Goal: Task Accomplishment & Management: Use online tool/utility

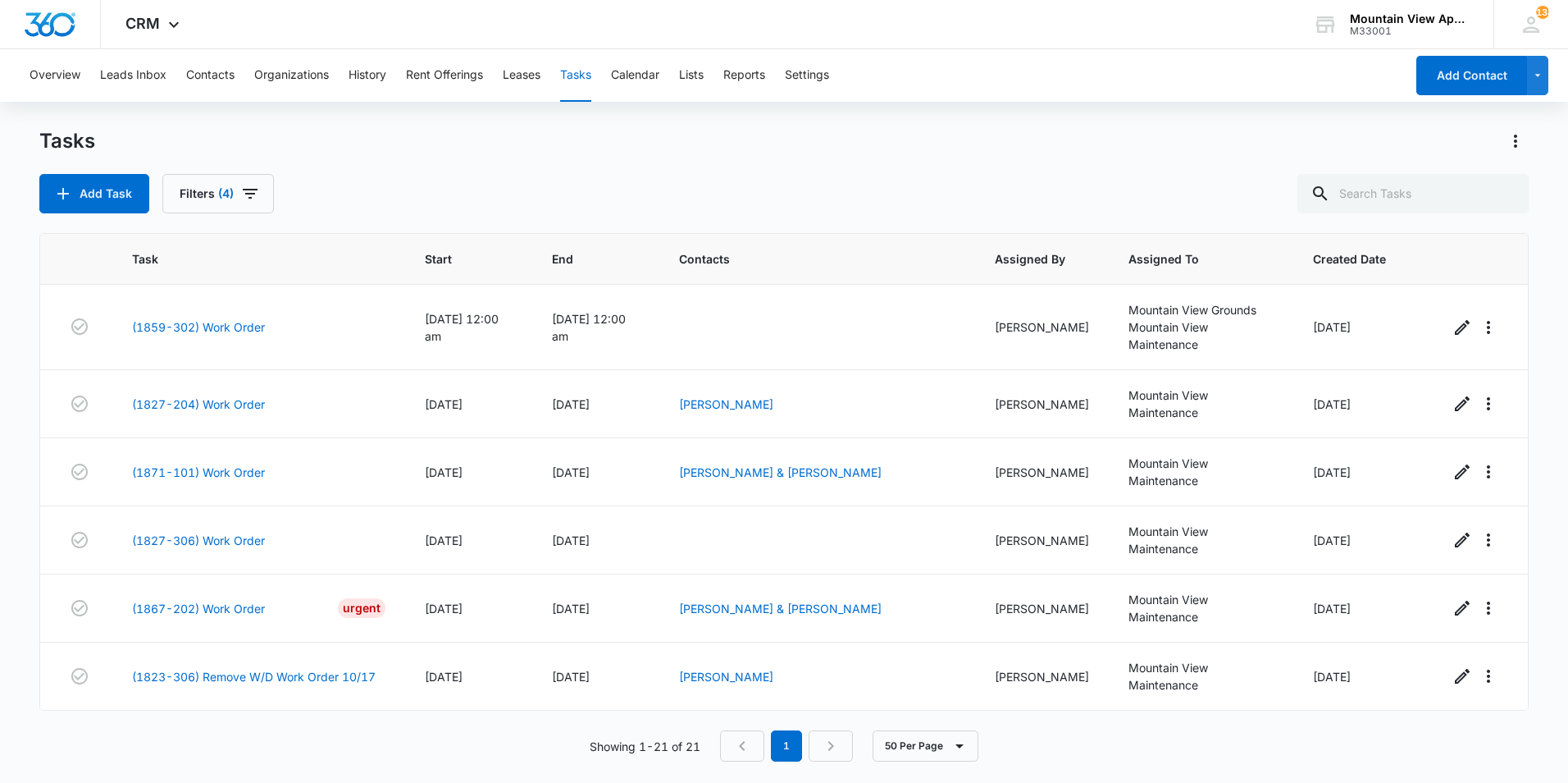
scroll to position [1021, 0]
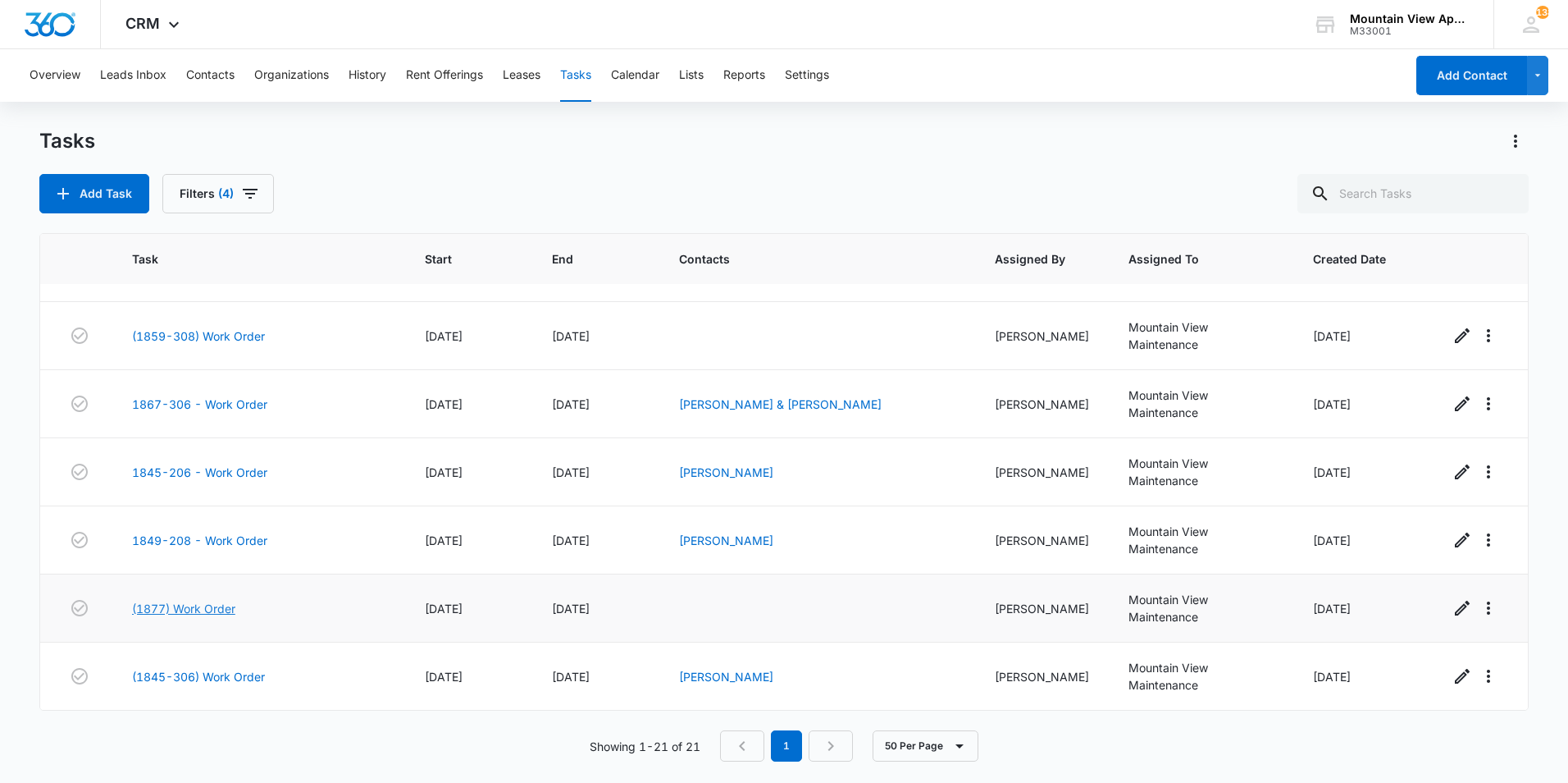
click at [213, 609] on link "(1877) Work Order" at bounding box center [184, 608] width 103 height 18
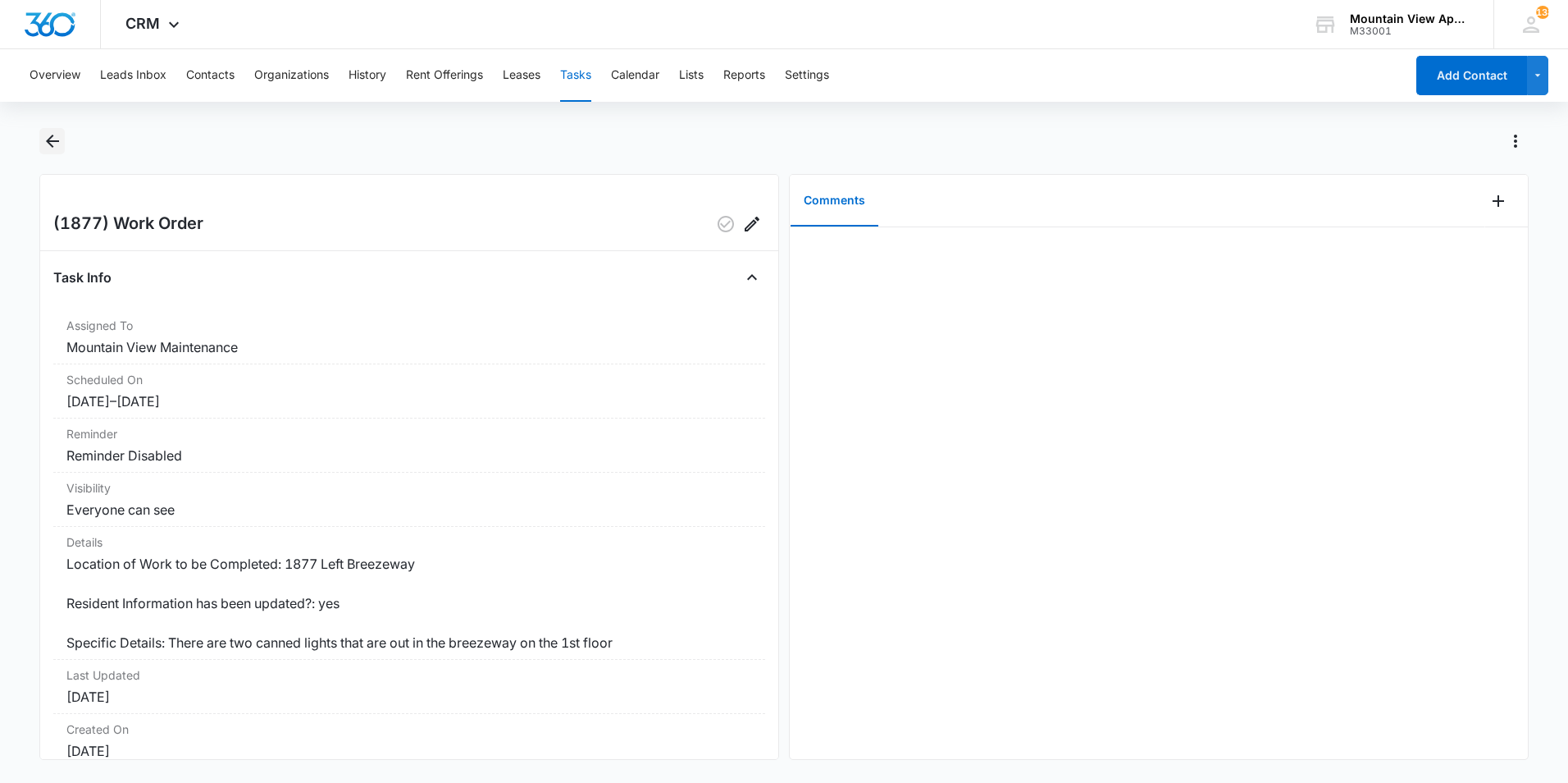
click at [48, 140] on icon "Back" at bounding box center [53, 141] width 13 height 13
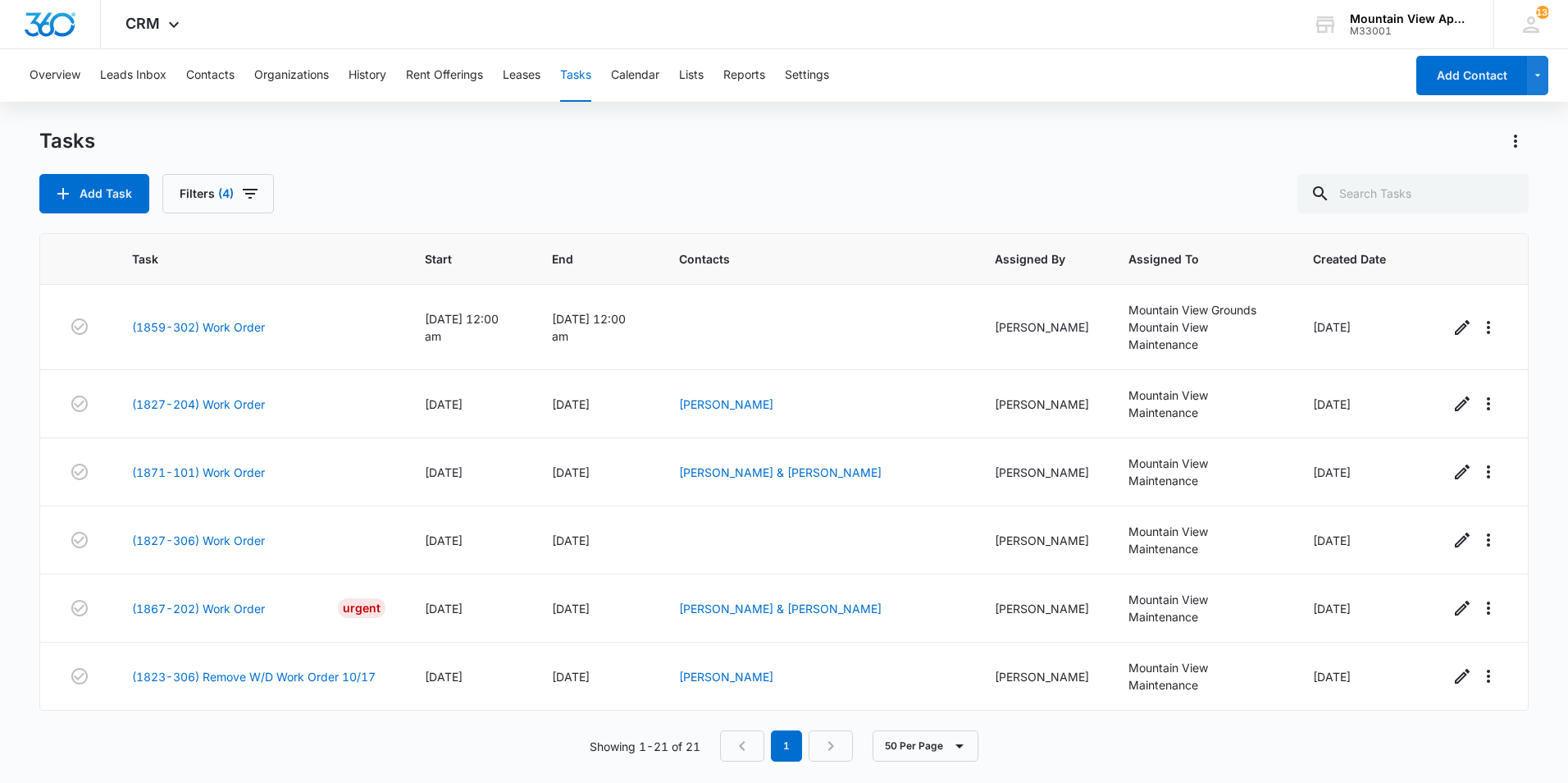
click at [1038, 730] on div "Showing 1-21 of 21 1 50 Per Page" at bounding box center [784, 746] width 1489 height 31
click at [26, 561] on main "Tasks Add Task Filters (4) Task Start End Contacts Assigned By Assigned To Crea…" at bounding box center [784, 454] width 1568 height 653
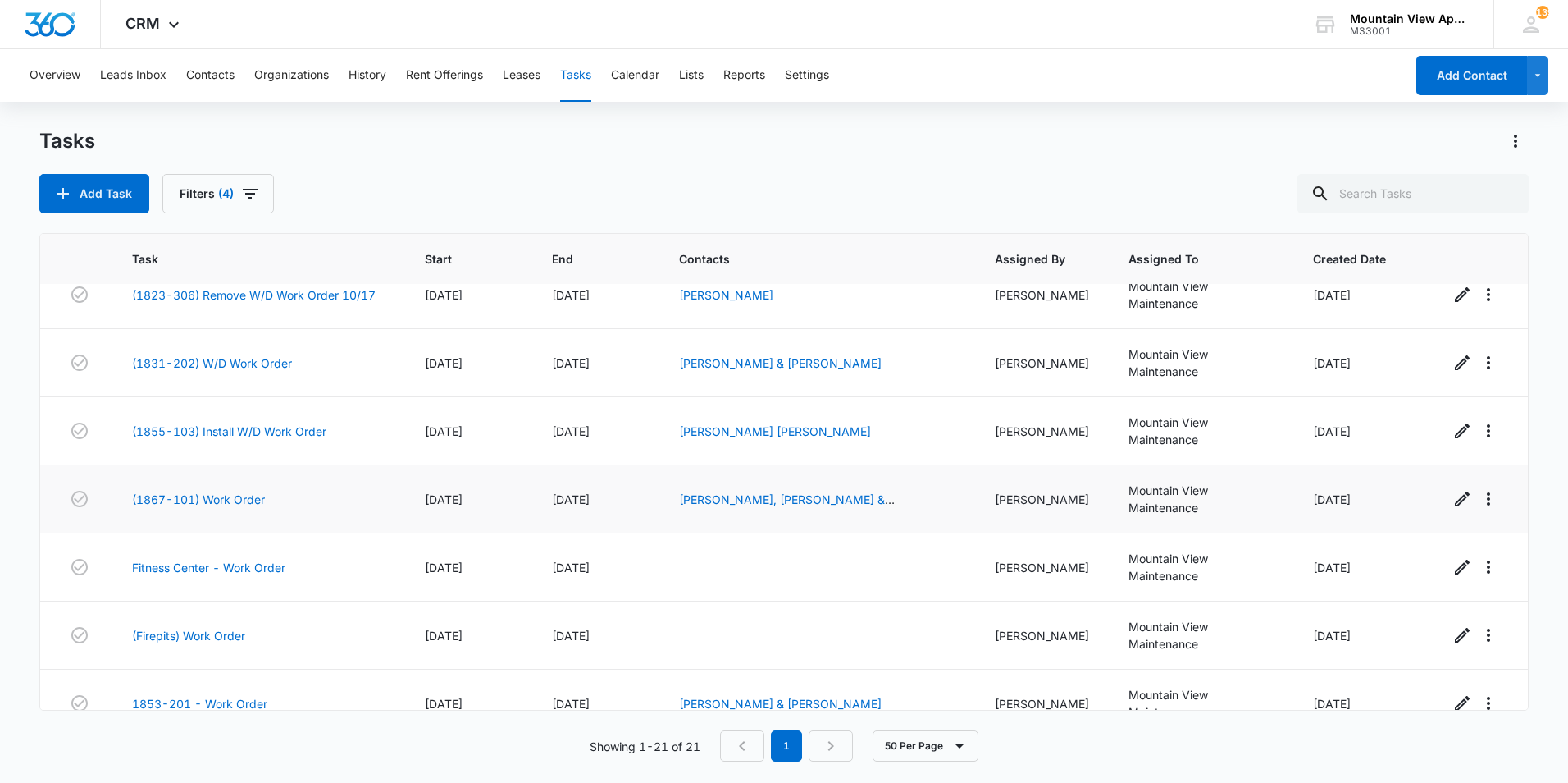
scroll to position [410, 0]
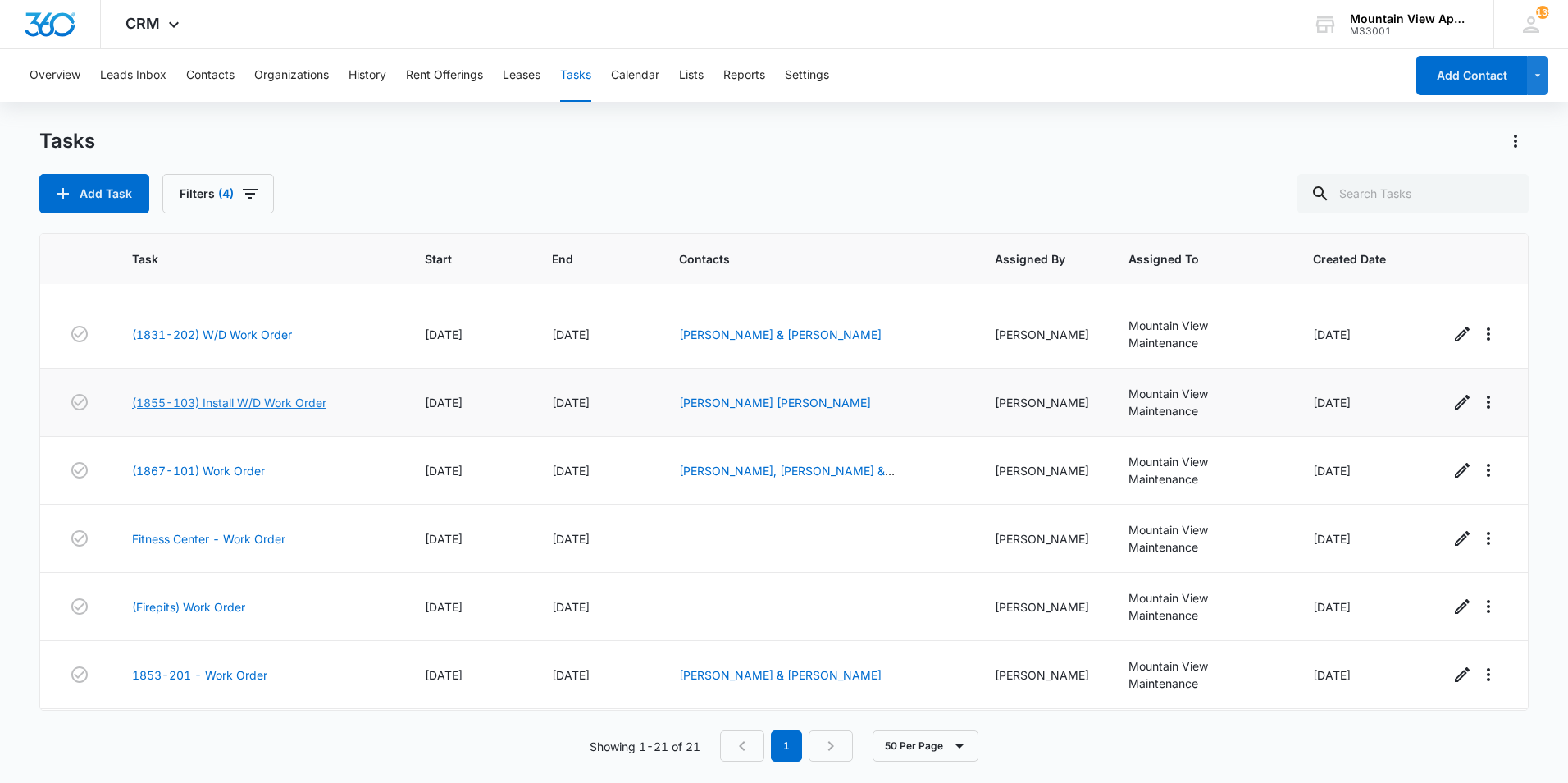
click at [254, 406] on link "(1855-103) Install W/D Work Order" at bounding box center [229, 402] width 195 height 18
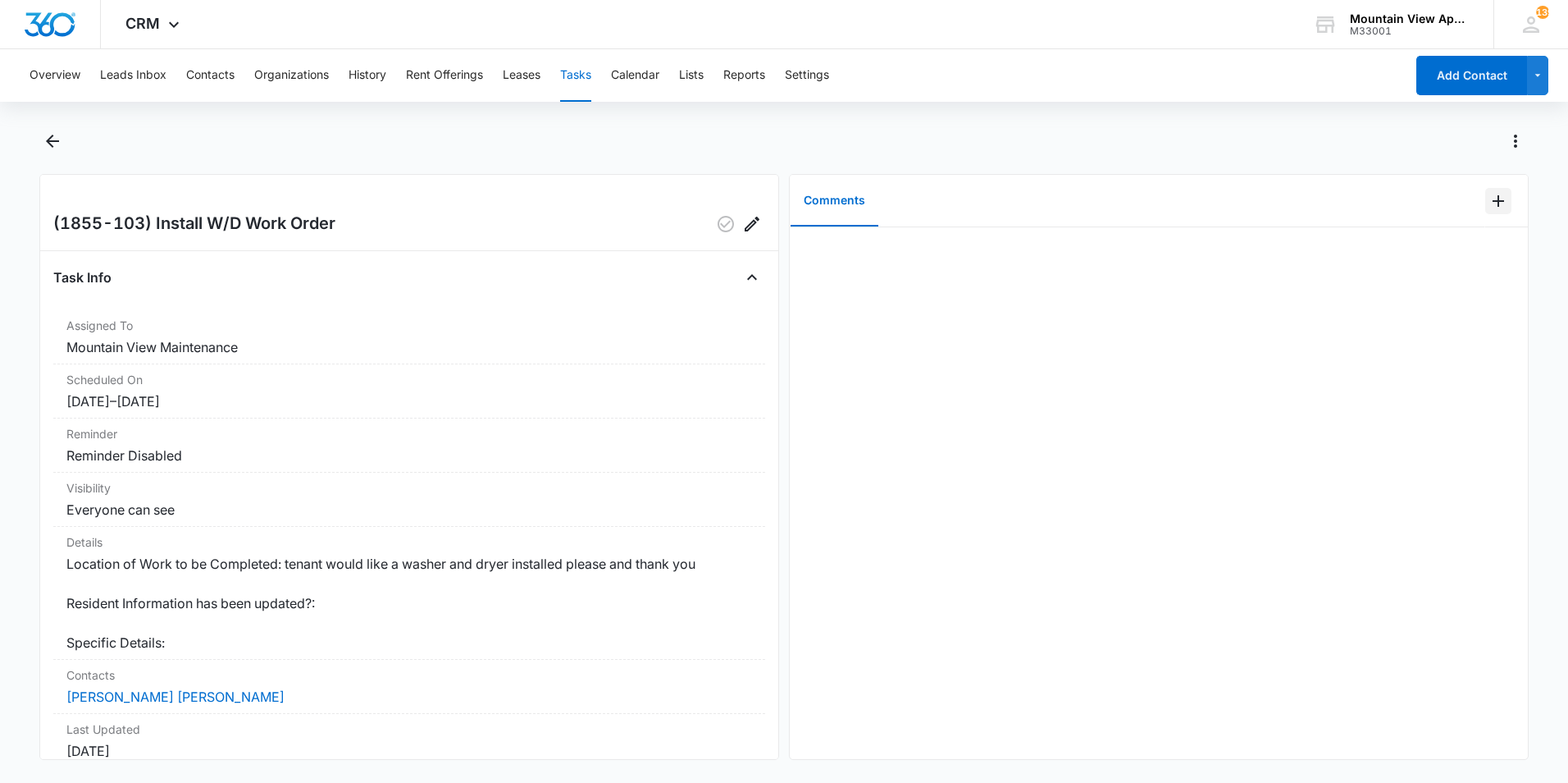
click at [1489, 200] on icon "Add Comment" at bounding box center [1498, 200] width 19 height 19
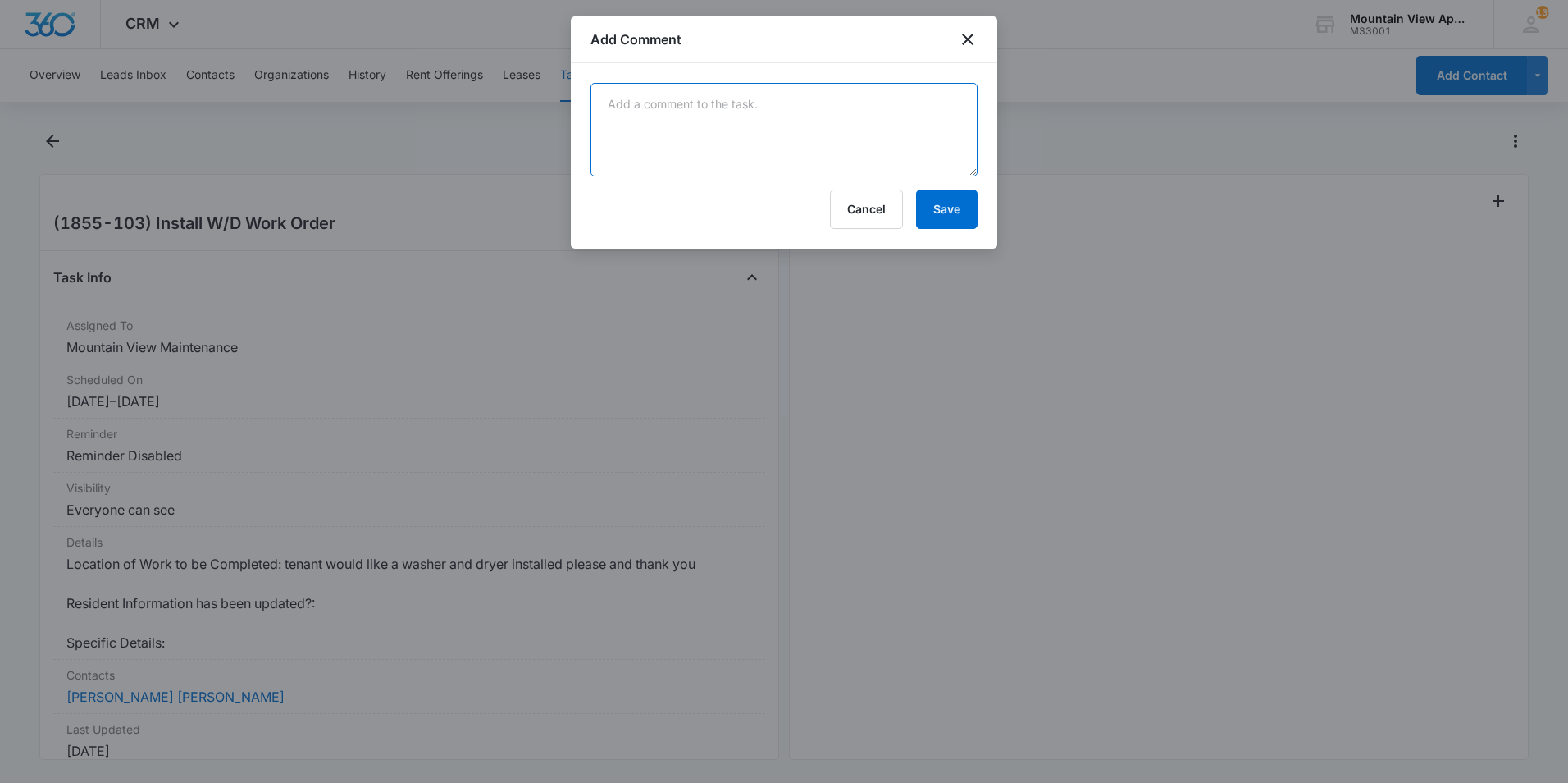
click at [842, 118] on textarea at bounding box center [784, 129] width 387 height 93
type textarea "Stackable has been installed."
click at [943, 215] on button "Save" at bounding box center [946, 209] width 62 height 40
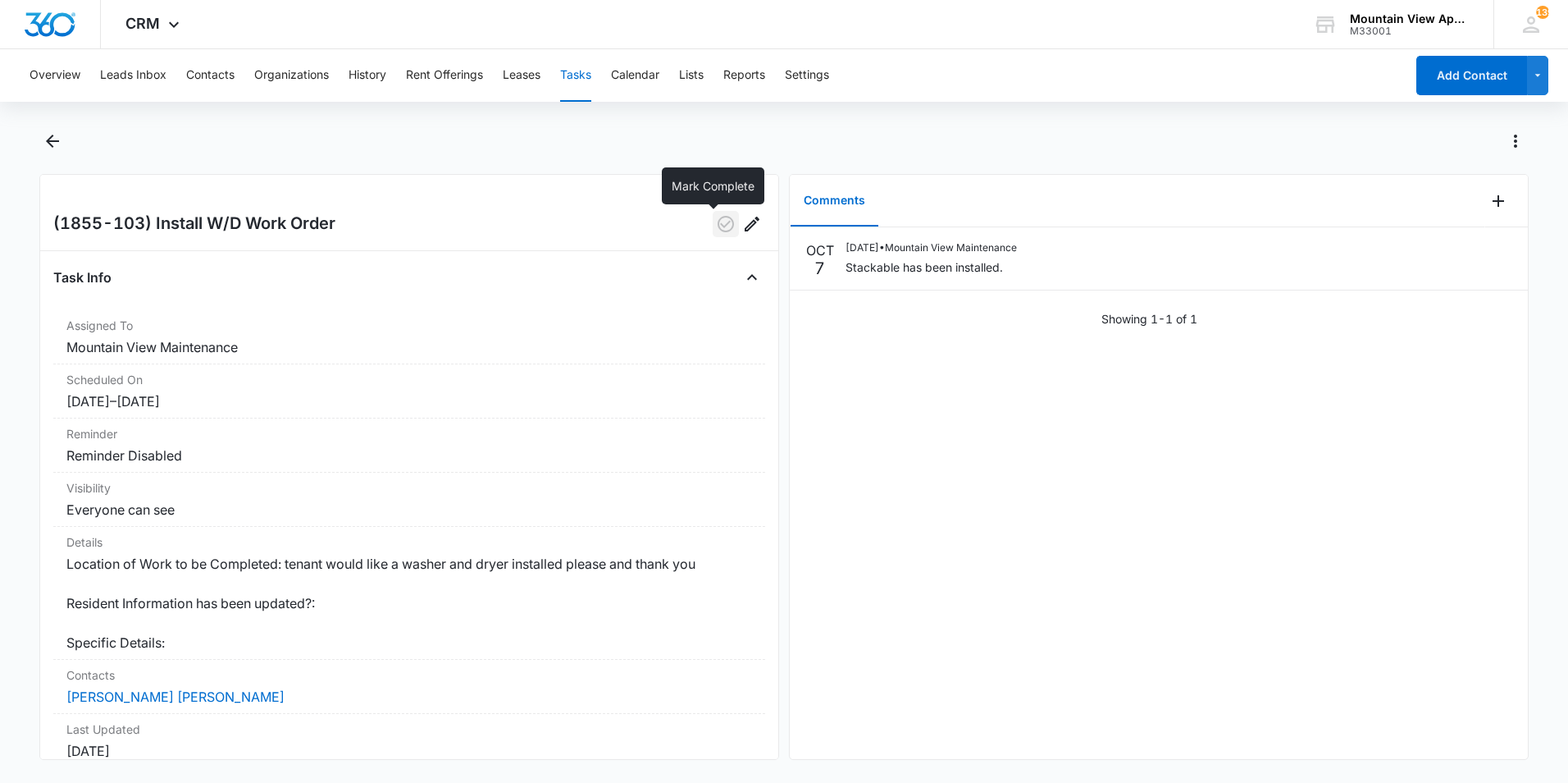
click at [717, 223] on icon "button" at bounding box center [725, 224] width 17 height 17
click at [50, 139] on icon "Back" at bounding box center [53, 141] width 13 height 13
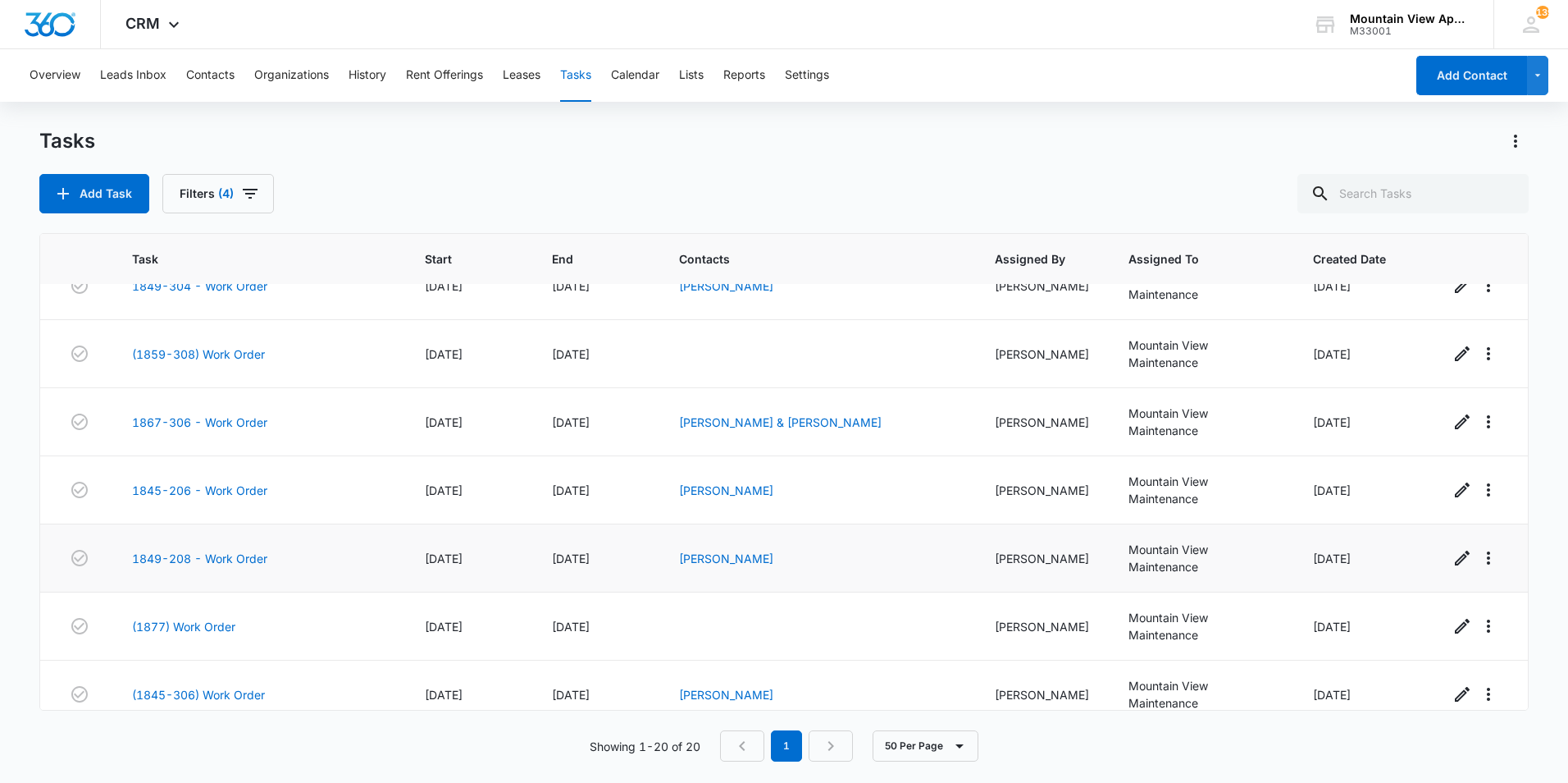
scroll to position [953, 0]
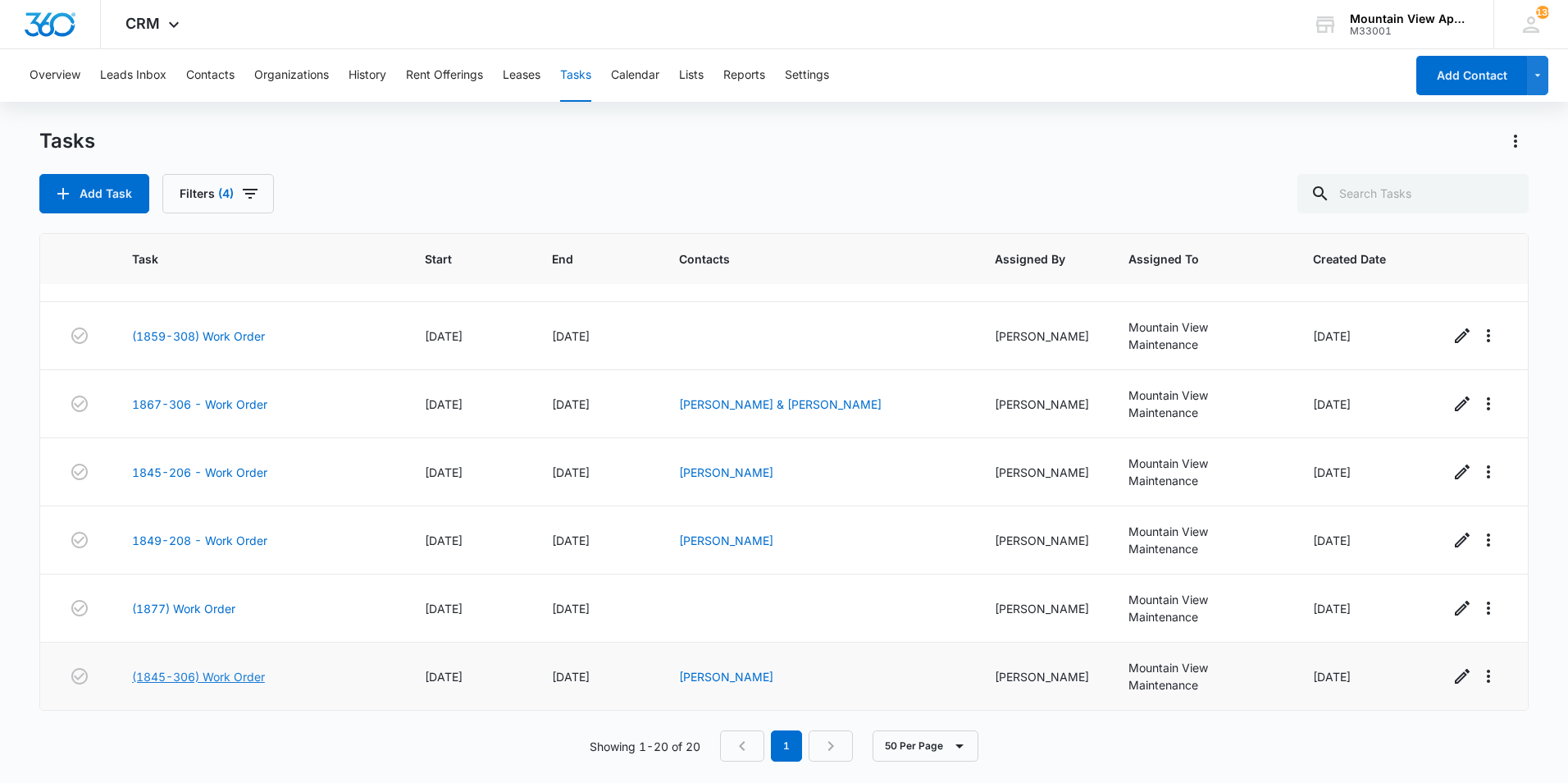
click at [246, 676] on link "(1845-306) Work Order" at bounding box center [198, 676] width 133 height 18
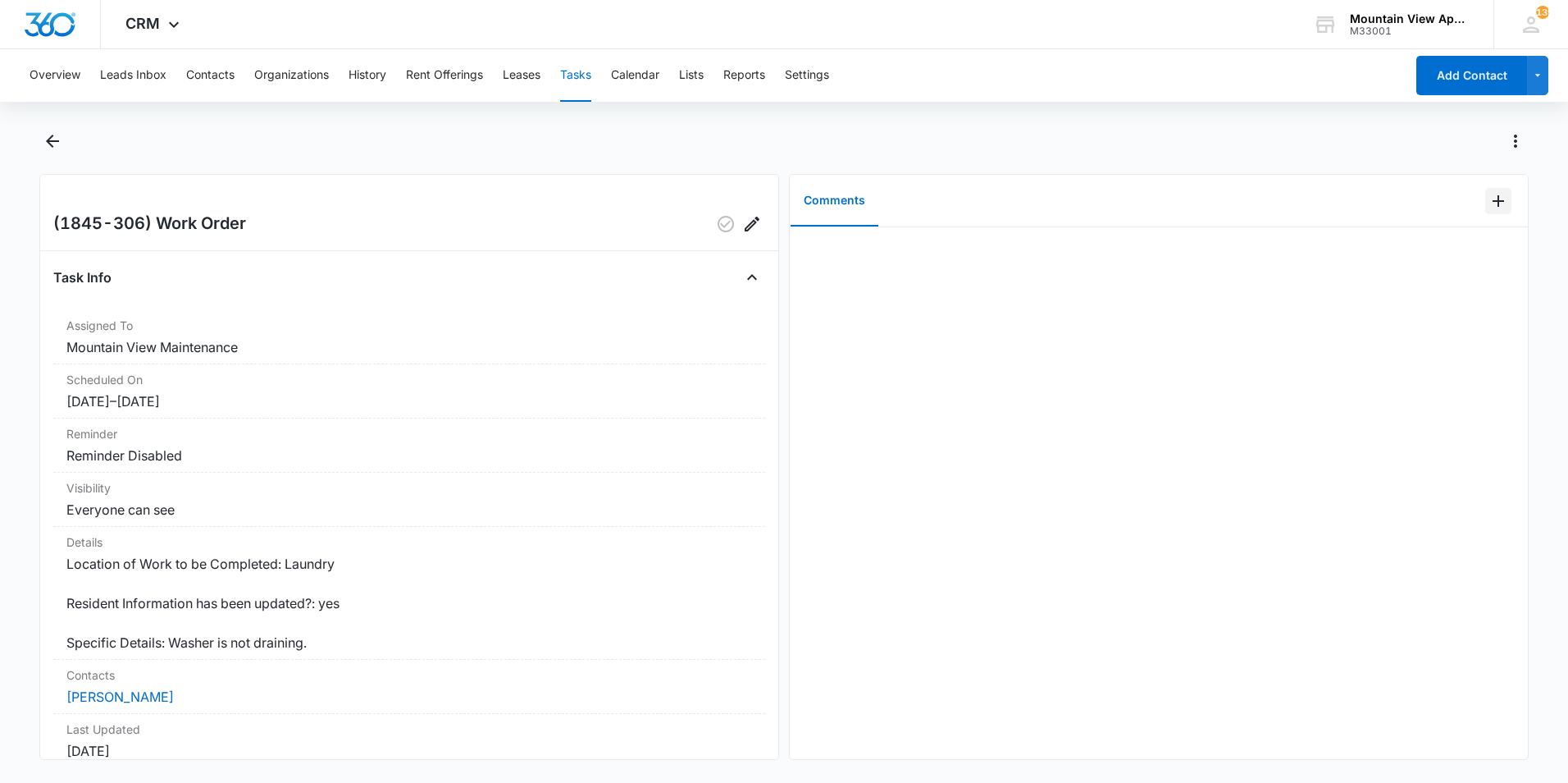
click at [1489, 204] on icon "Add Comment" at bounding box center [1498, 200] width 19 height 19
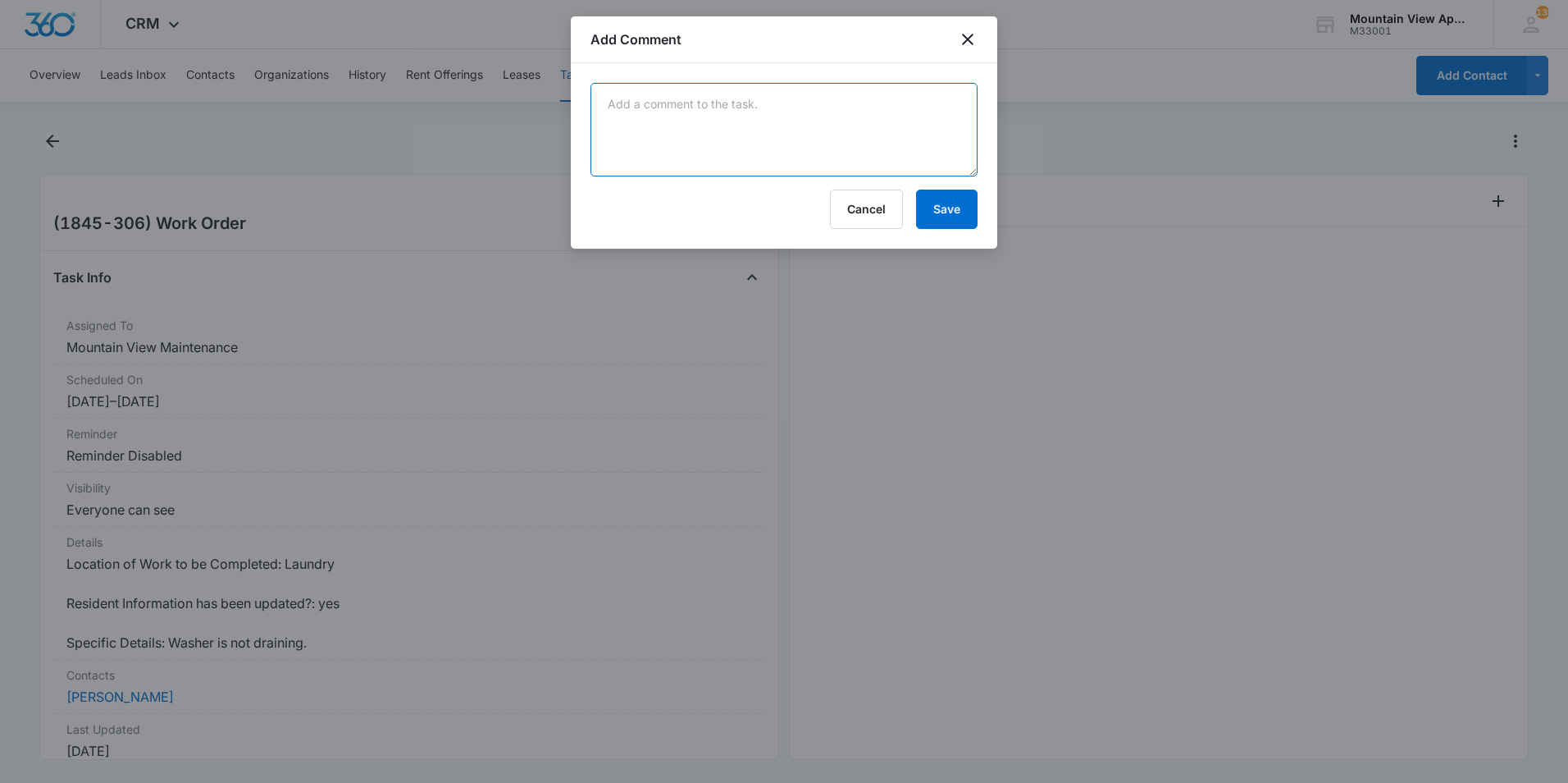
click at [909, 133] on textarea at bounding box center [784, 129] width 387 height 93
type textarea "W"
type textarea "Confirmed washer isn't draining during cycle. Vacuumed out standing water to pr…"
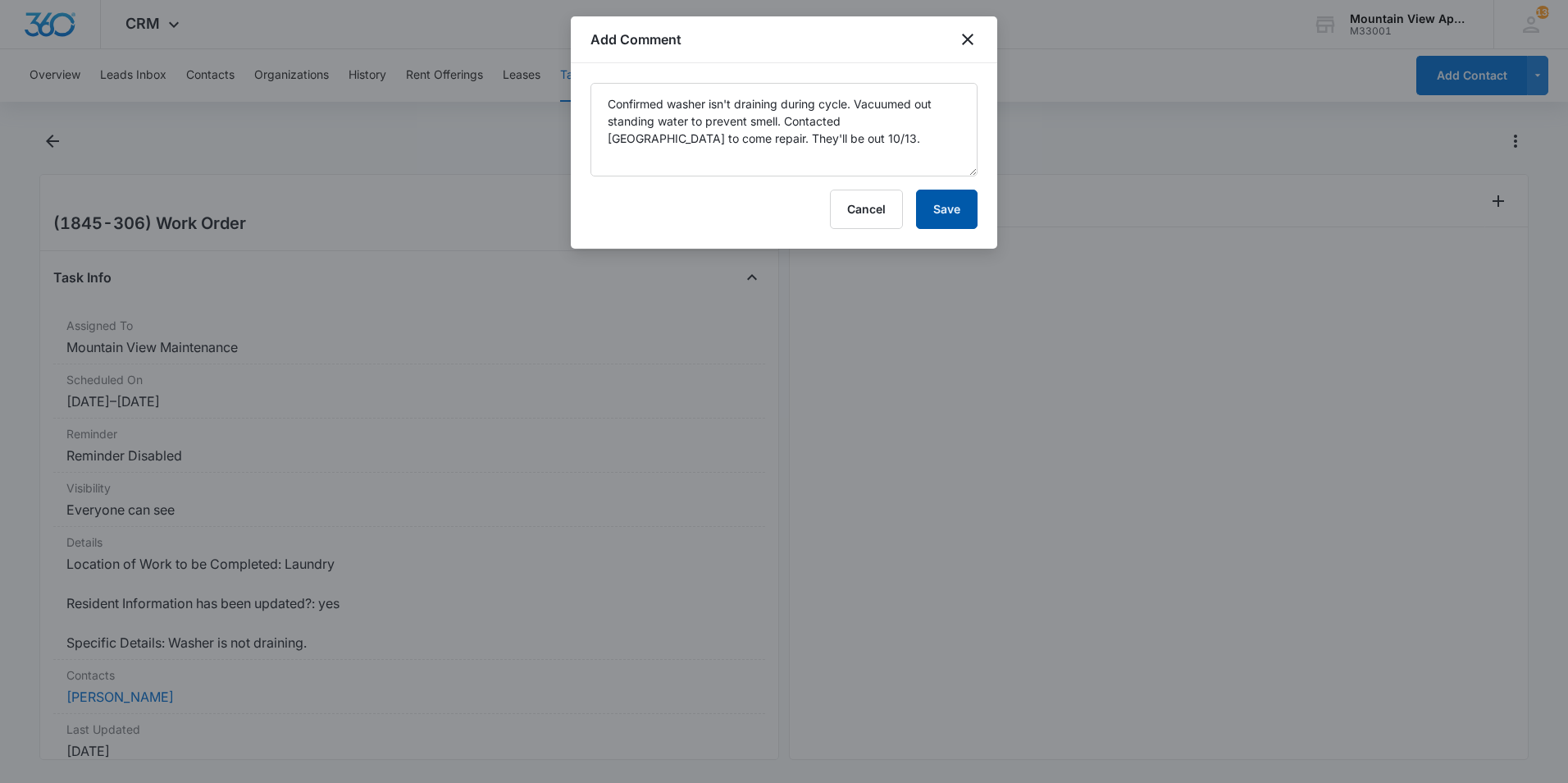
click at [952, 210] on button "Save" at bounding box center [946, 209] width 62 height 40
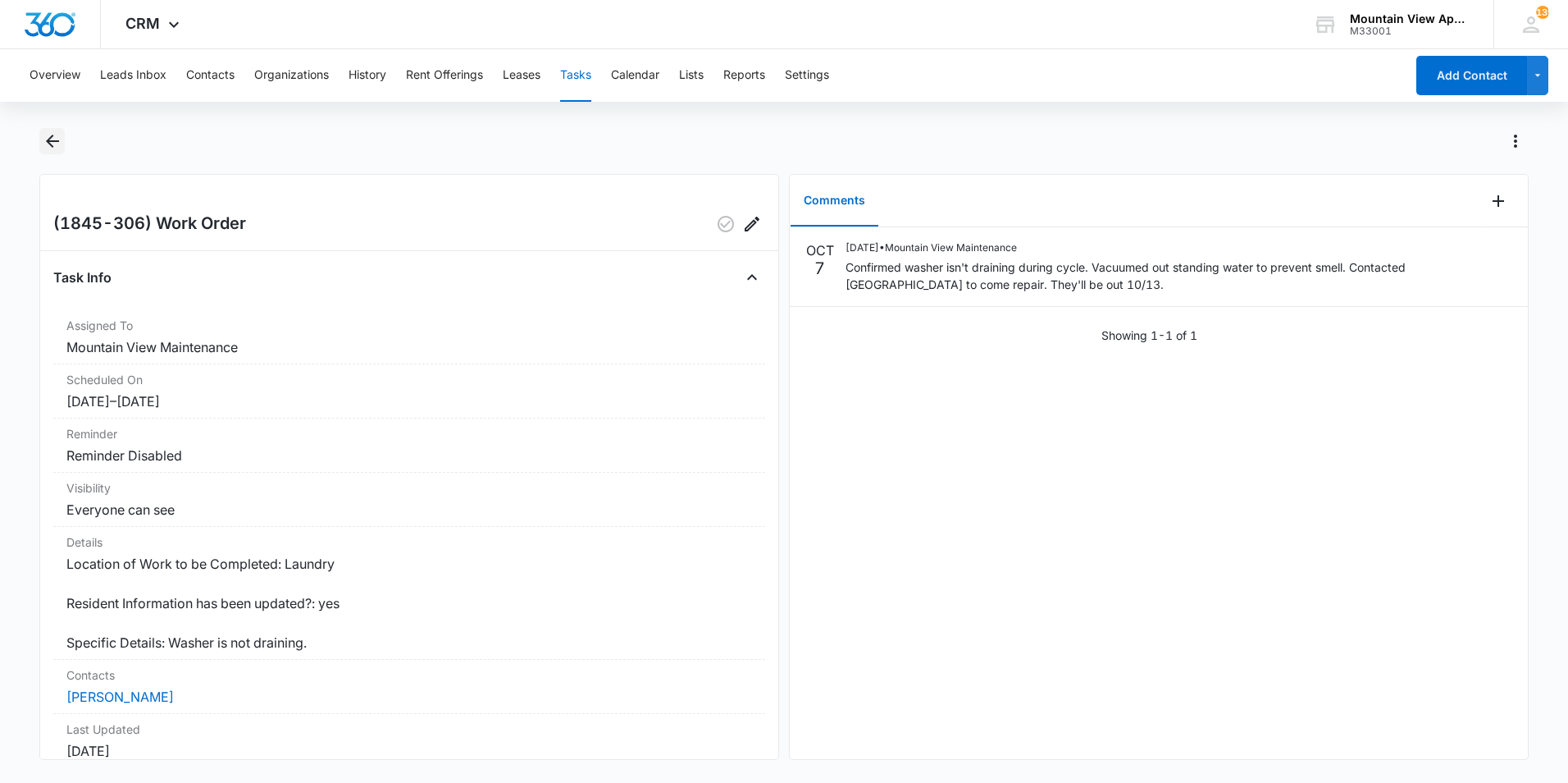
click at [57, 146] on icon "Back" at bounding box center [52, 140] width 19 height 19
